Goal: Transaction & Acquisition: Purchase product/service

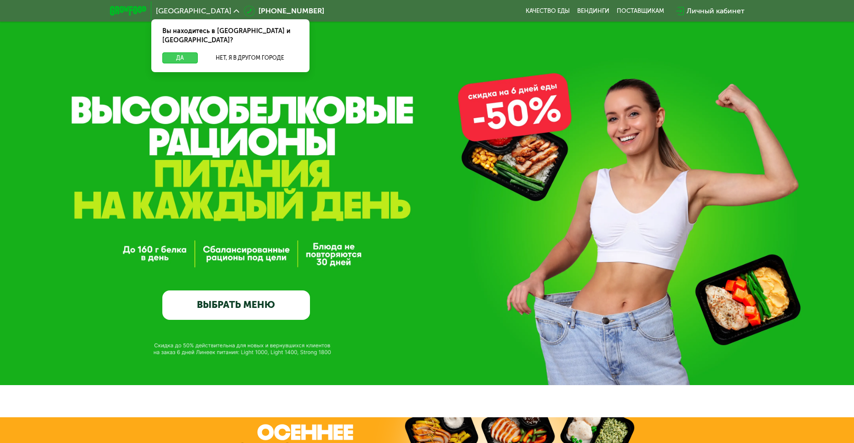
click at [175, 52] on button "Да" at bounding box center [179, 57] width 35 height 11
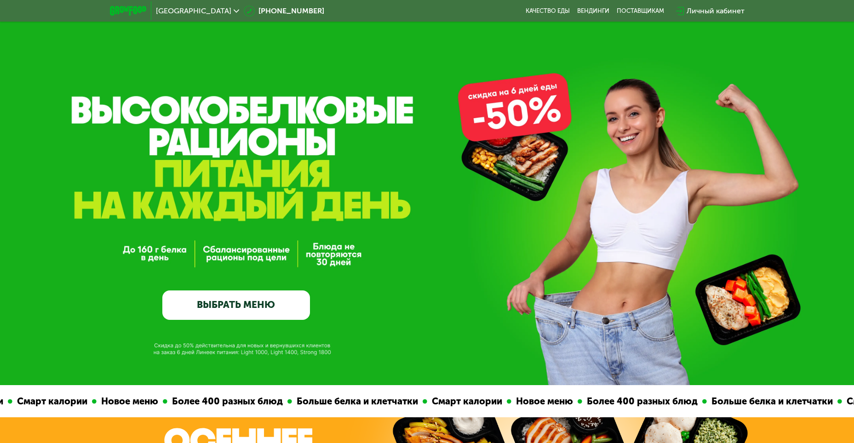
click at [235, 305] on link "ВЫБРАТЬ МЕНЮ" at bounding box center [236, 305] width 148 height 29
click at [235, 308] on link "ВЫБРАТЬ МЕНЮ" at bounding box center [236, 305] width 148 height 29
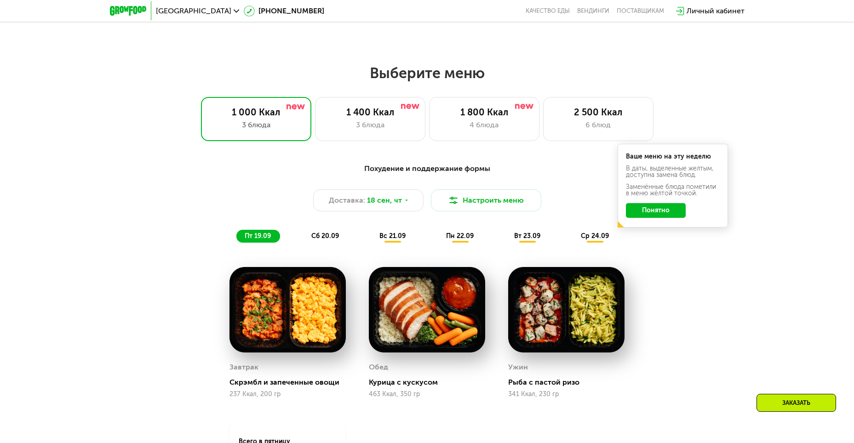
scroll to position [744, 0]
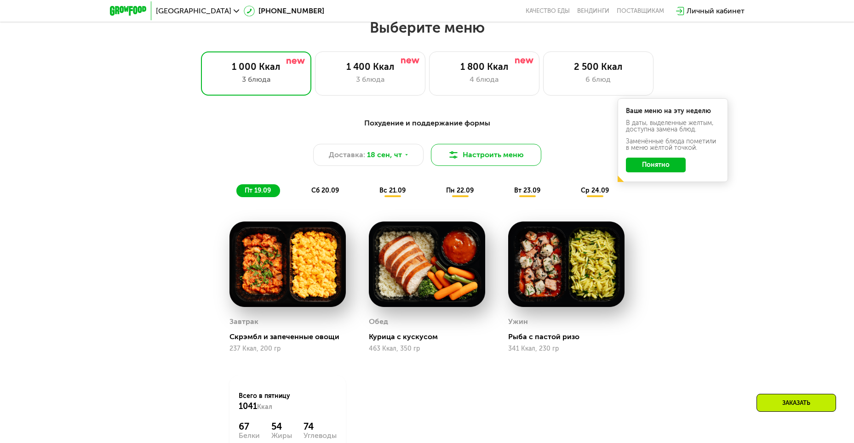
click at [470, 158] on button "Настроить меню" at bounding box center [486, 155] width 110 height 22
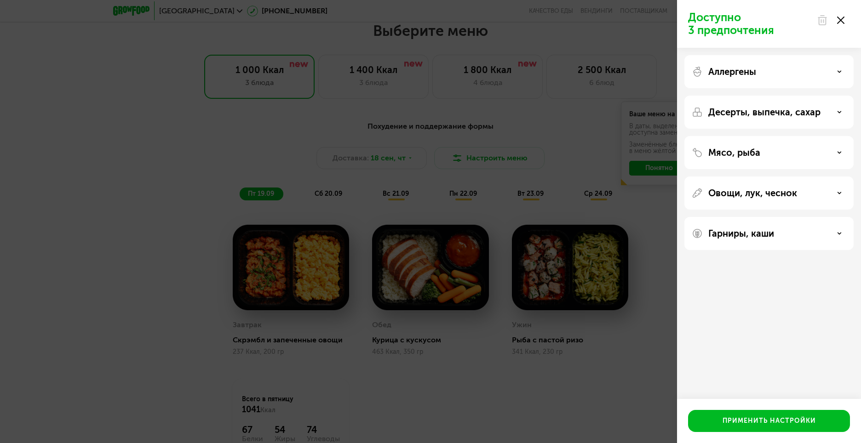
click at [841, 19] on use at bounding box center [840, 20] width 7 height 7
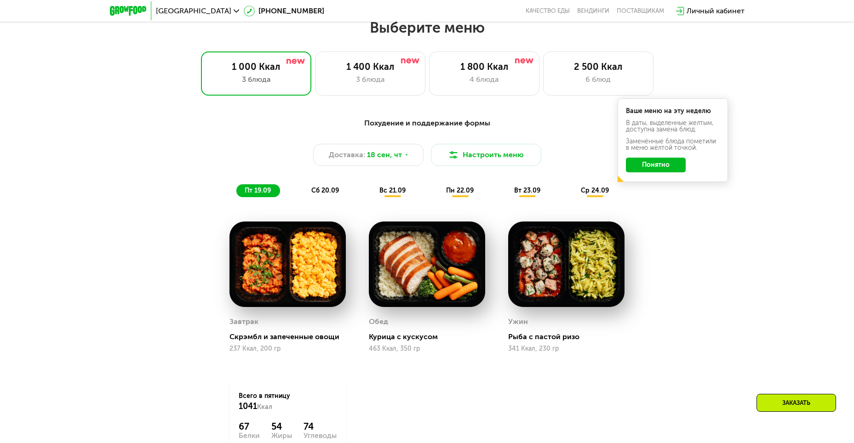
click at [677, 172] on button "Понятно" at bounding box center [656, 165] width 60 height 15
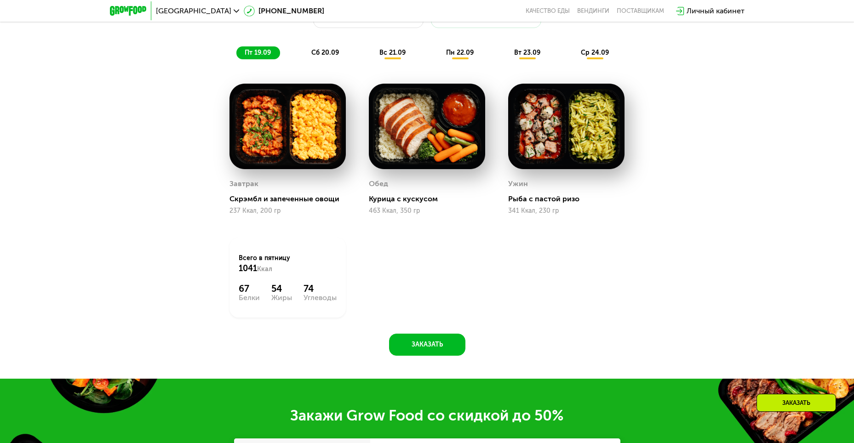
scroll to position [698, 0]
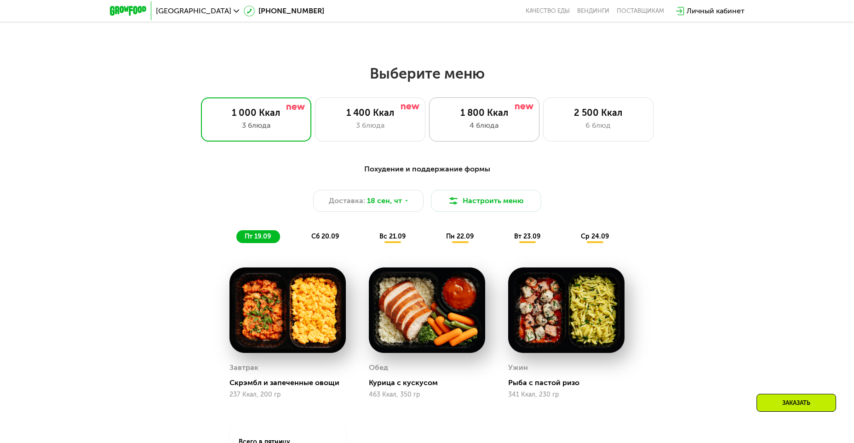
click at [476, 131] on div "4 блюда" at bounding box center [484, 125] width 91 height 11
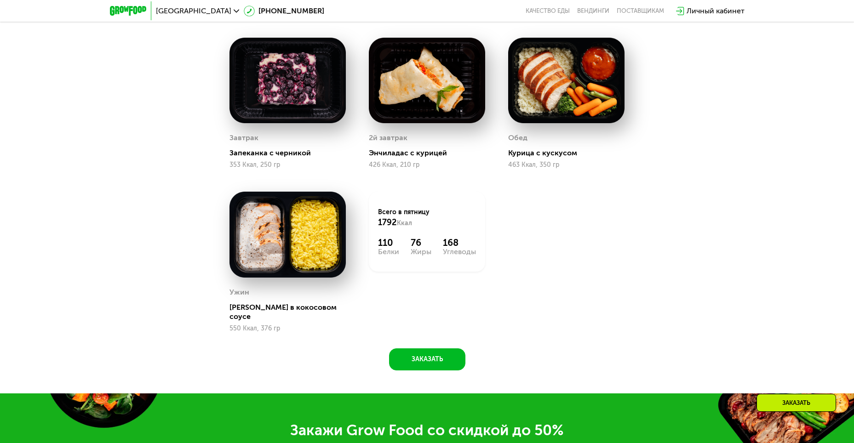
scroll to position [790, 0]
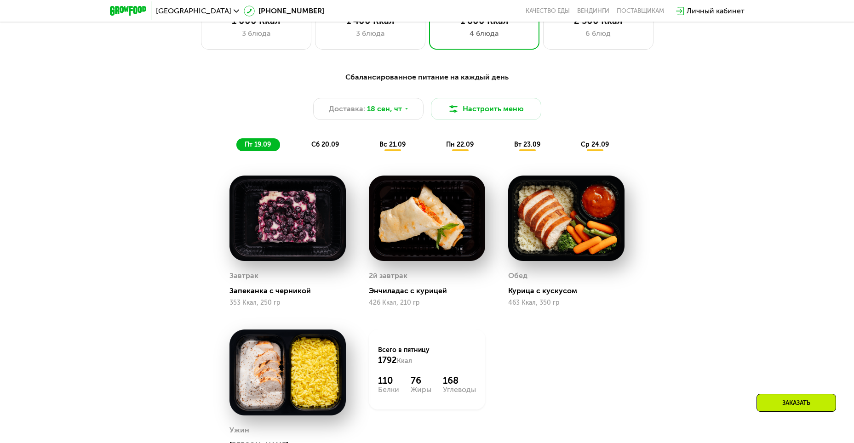
click at [341, 140] on div "Сбалансированное питание на каждый день Доставка: [DATE] Настроить меню пт 19.0…" at bounding box center [427, 112] width 544 height 80
click at [331, 144] on span "сб 20.09" at bounding box center [325, 145] width 28 height 8
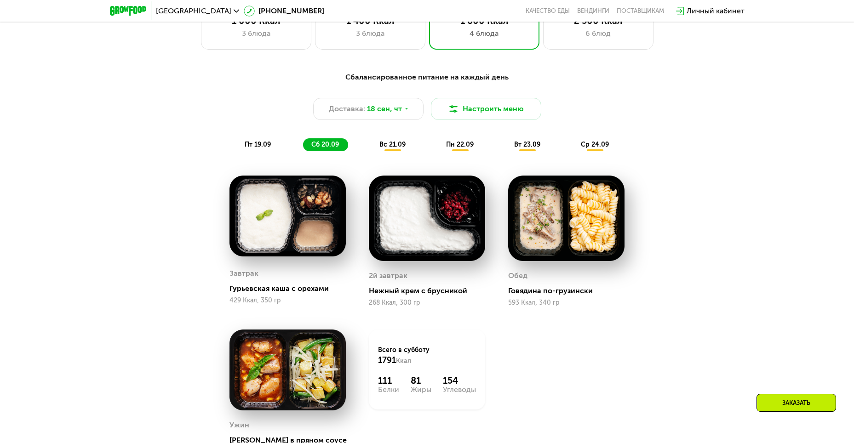
click at [374, 149] on div "вс 21.09" at bounding box center [393, 144] width 44 height 13
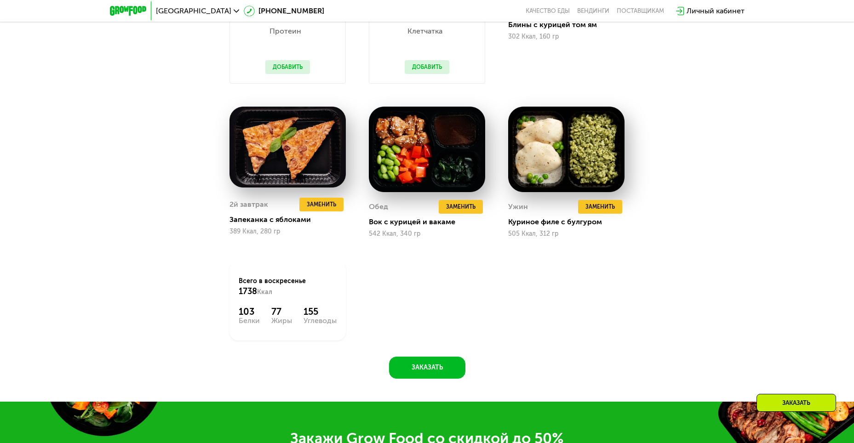
scroll to position [882, 0]
